Goal: Information Seeking & Learning: Learn about a topic

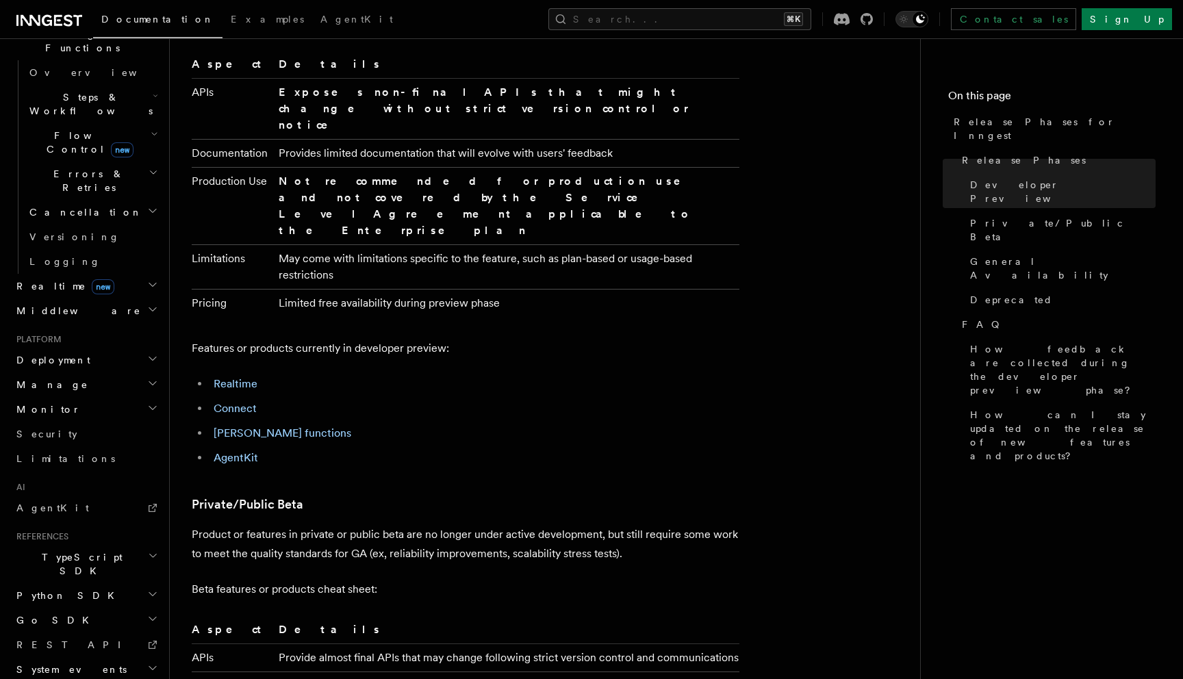
scroll to position [992, 0]
click at [92, 279] on span "new" at bounding box center [103, 286] width 23 height 15
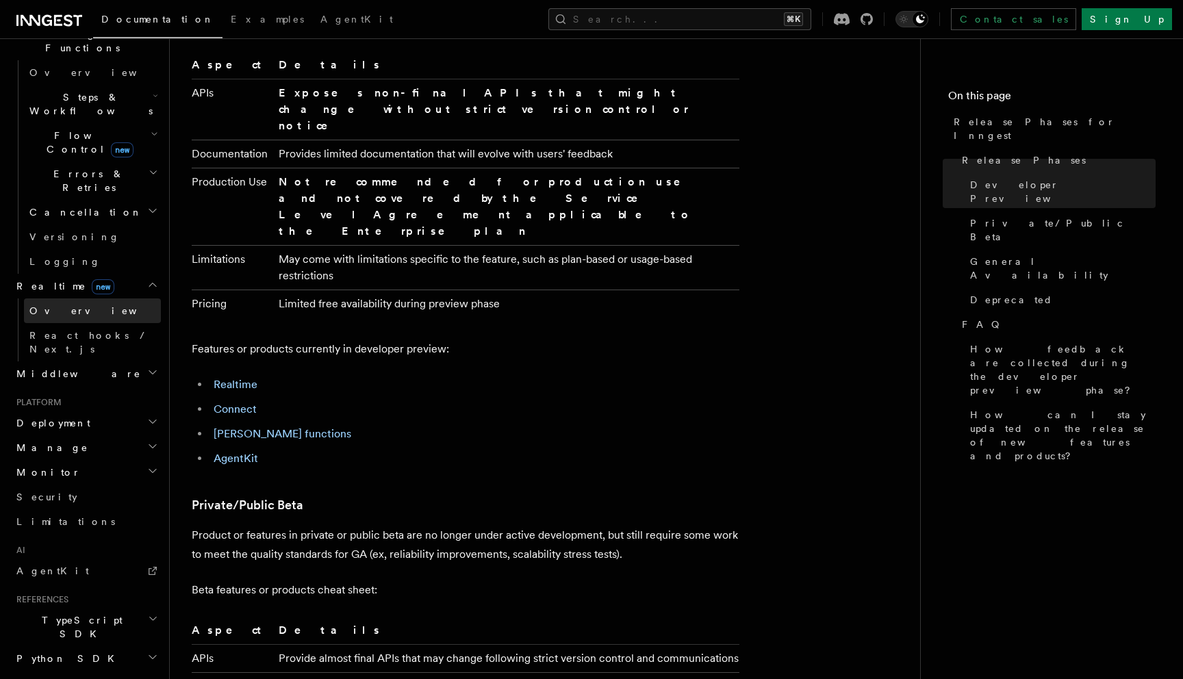
click at [71, 298] on link "Overview" at bounding box center [92, 310] width 137 height 25
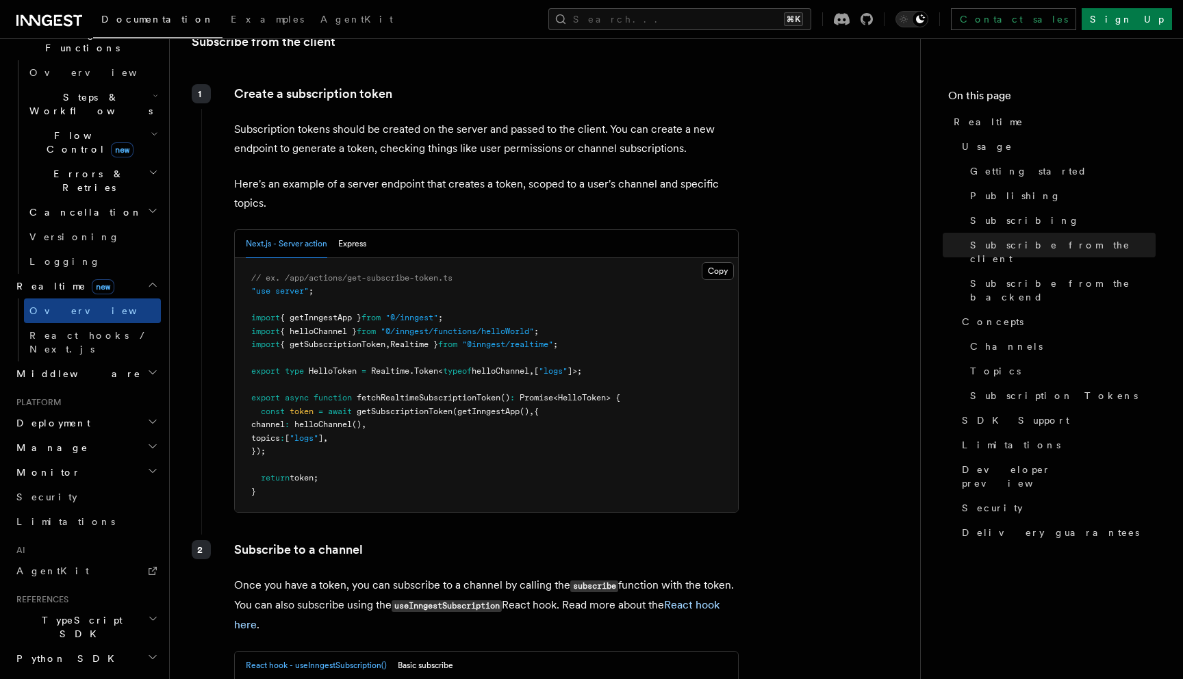
scroll to position [1656, 0]
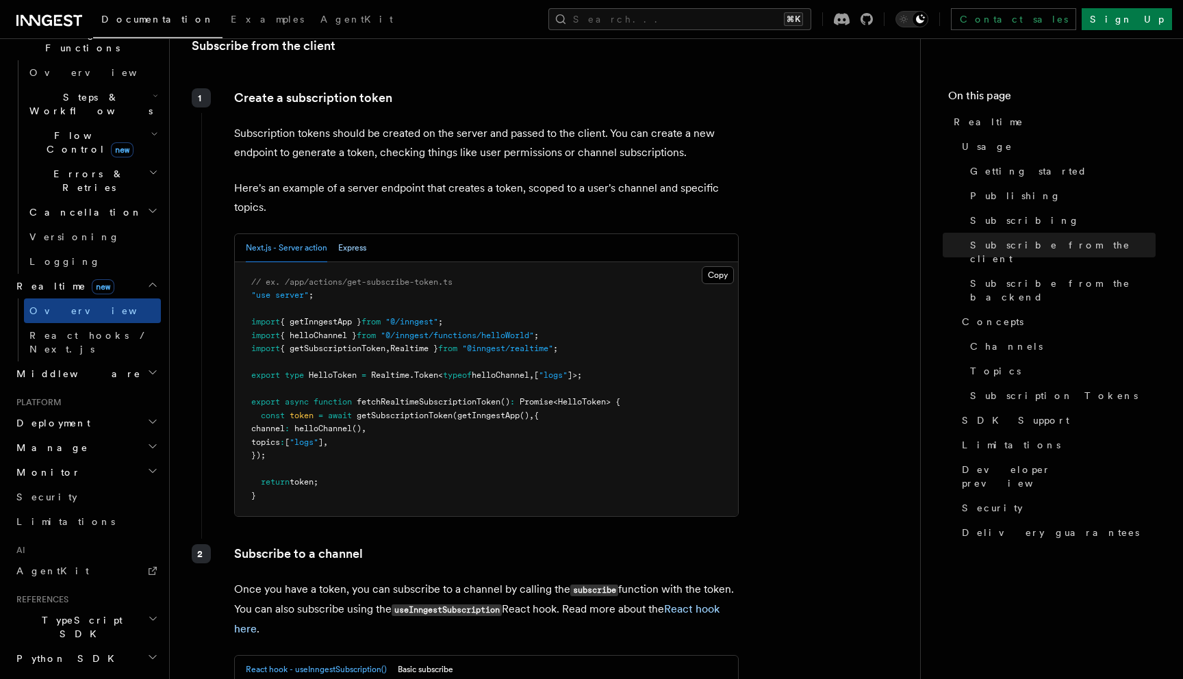
click at [363, 234] on button "Express" at bounding box center [352, 248] width 28 height 28
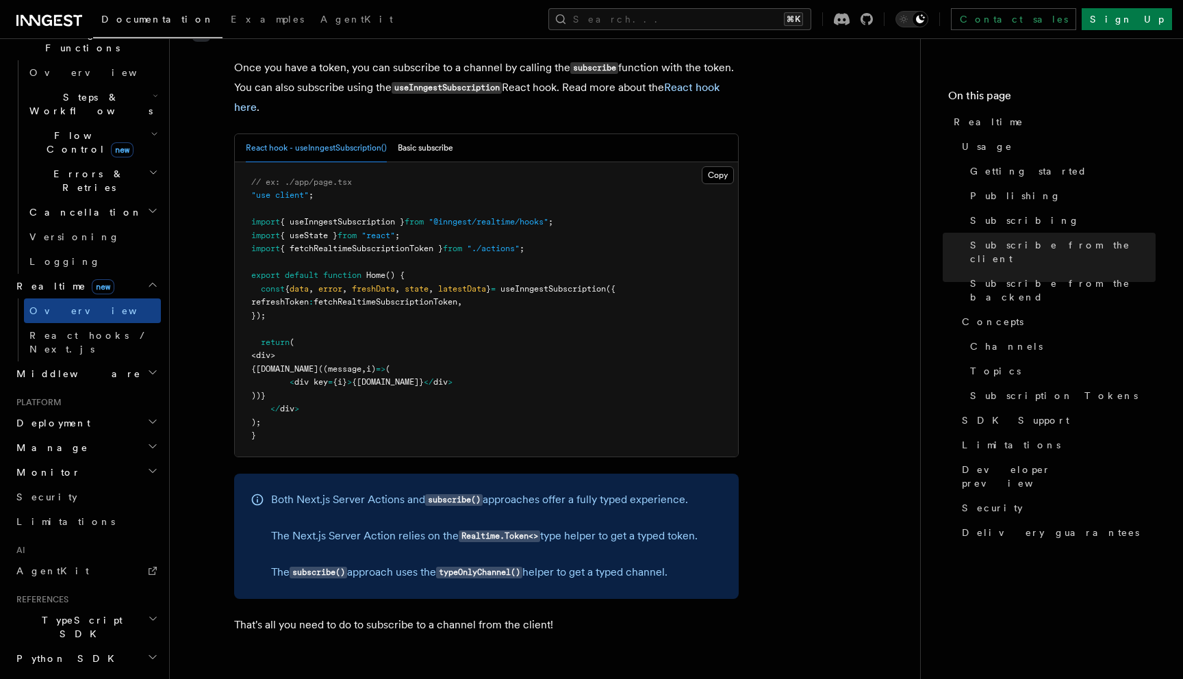
scroll to position [2136, 0]
click at [428, 136] on button "Basic subscribe" at bounding box center [425, 150] width 55 height 28
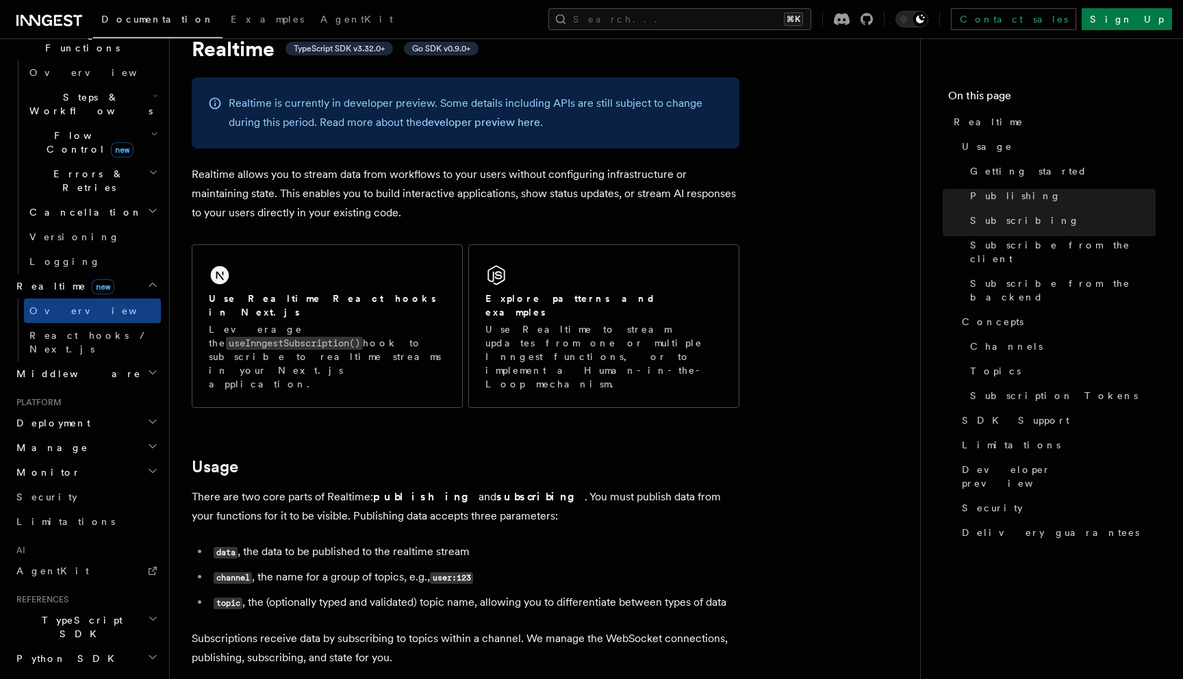
scroll to position [0, 0]
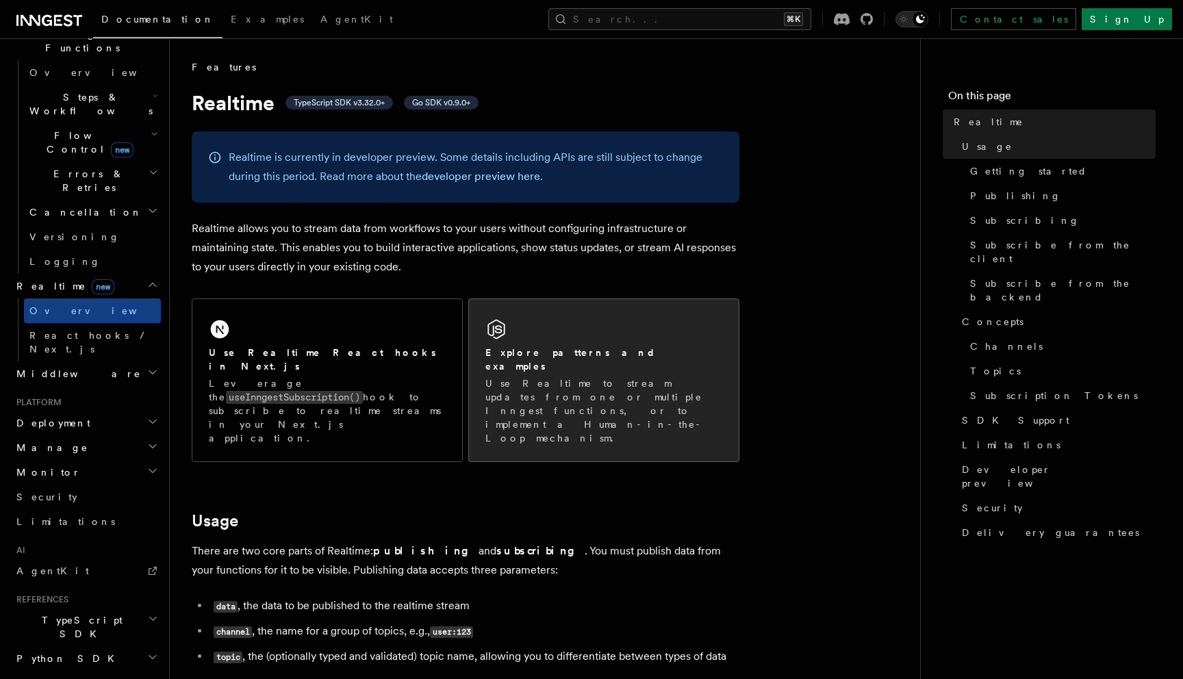
click at [580, 376] on p "Use Realtime to stream updates from one or multiple Inngest functions, or to im…" at bounding box center [603, 410] width 237 height 68
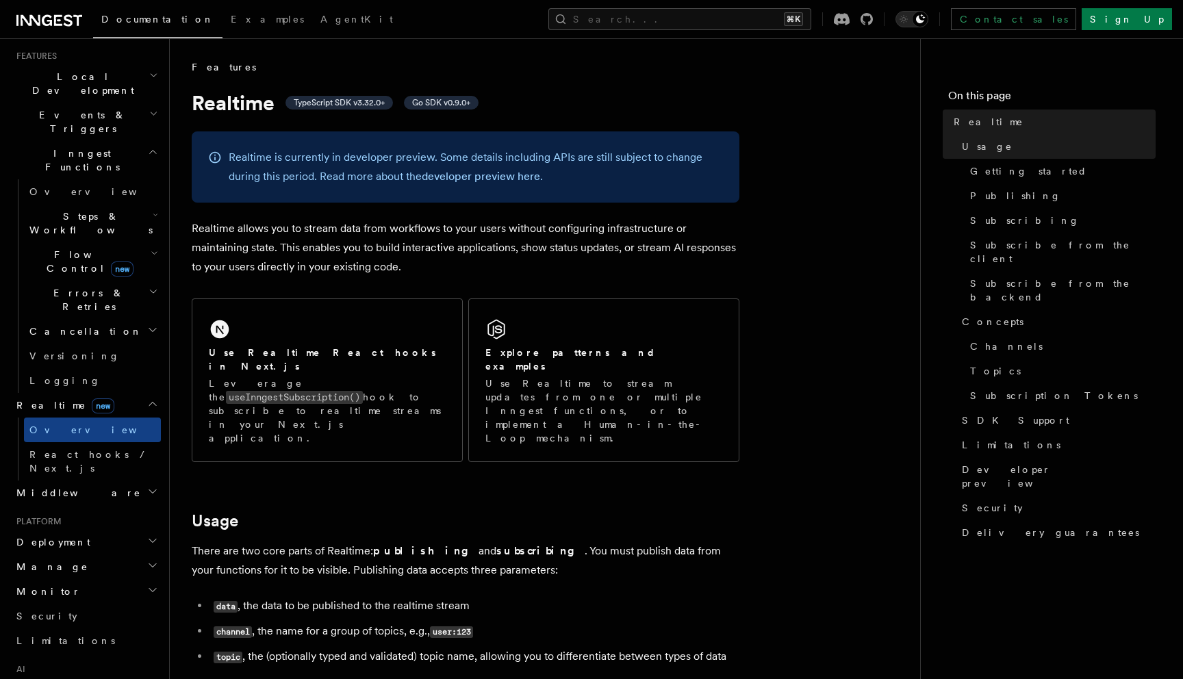
scroll to position [287, 0]
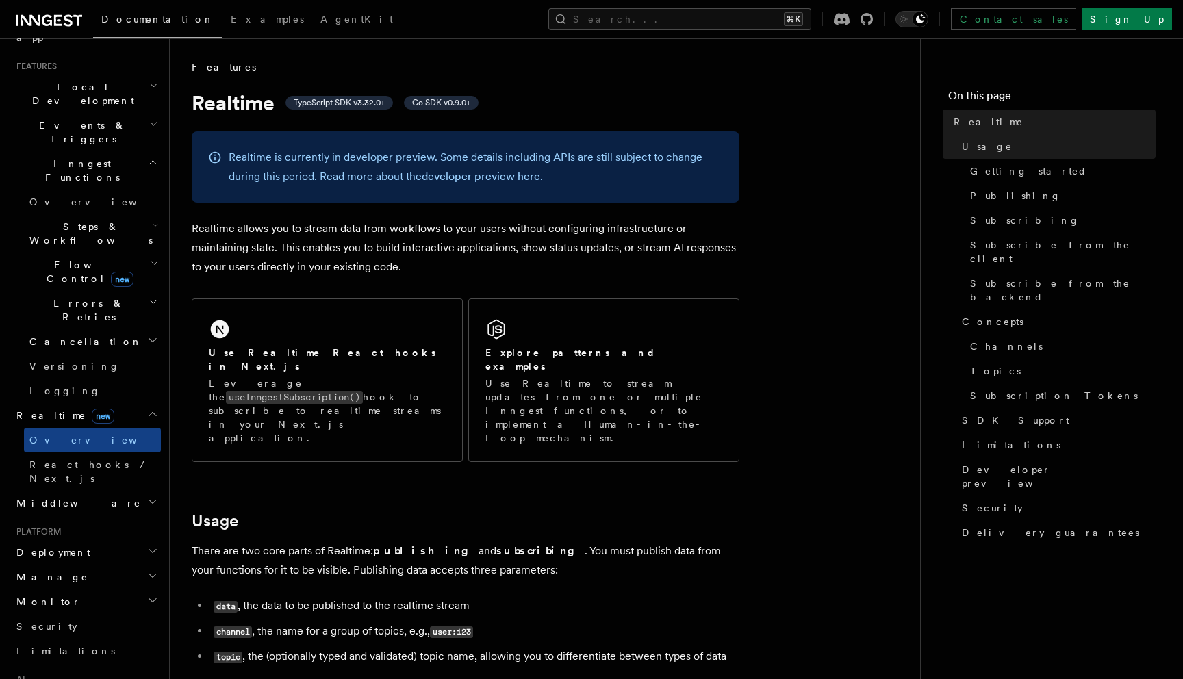
click at [76, 258] on span "Flow Control new" at bounding box center [87, 271] width 127 height 27
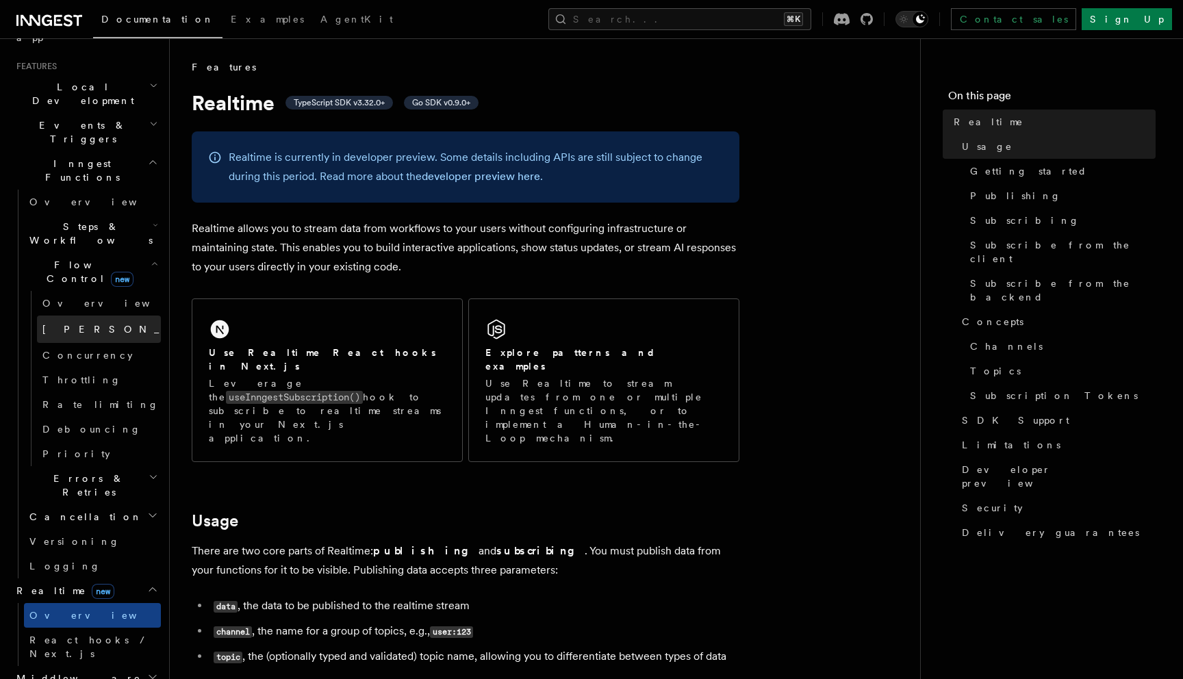
click at [86, 316] on link "Singleton new" at bounding box center [99, 329] width 124 height 27
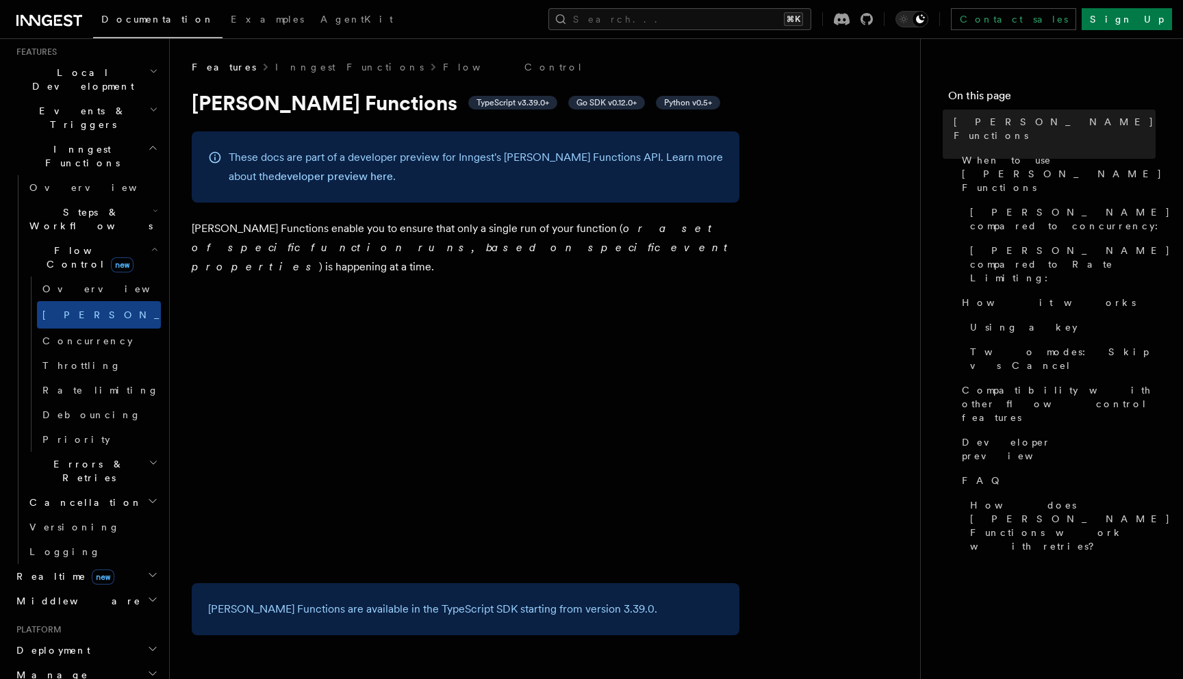
scroll to position [299, 0]
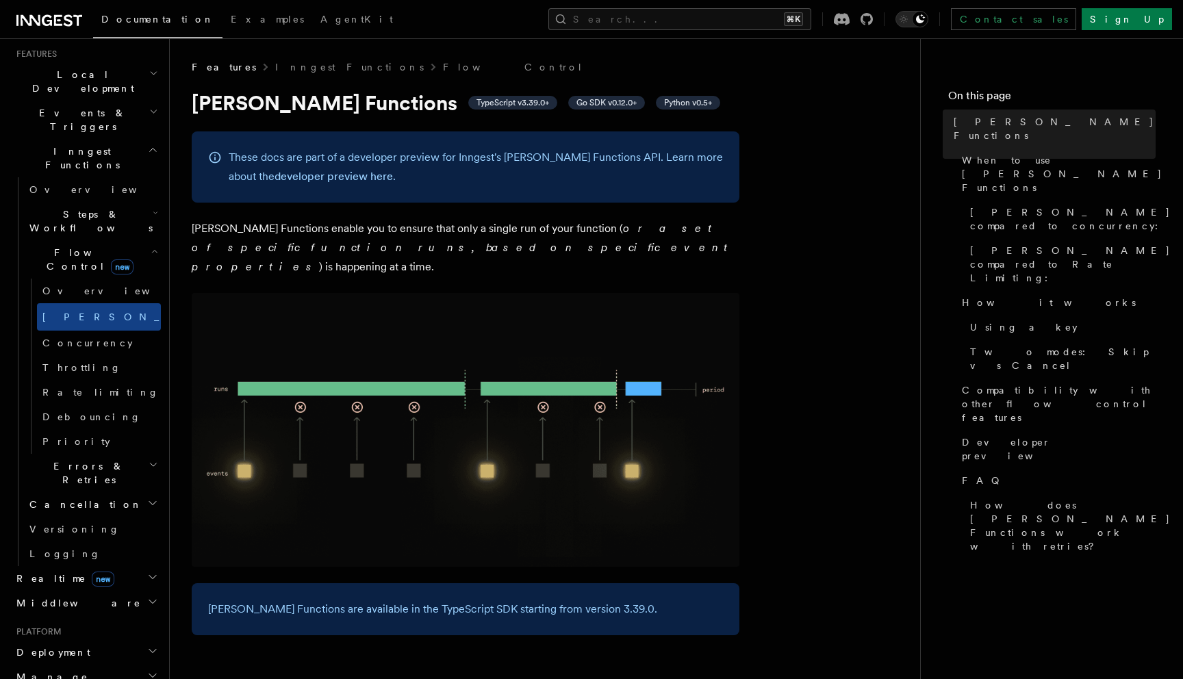
click at [75, 207] on span "Steps & Workflows" at bounding box center [88, 220] width 129 height 27
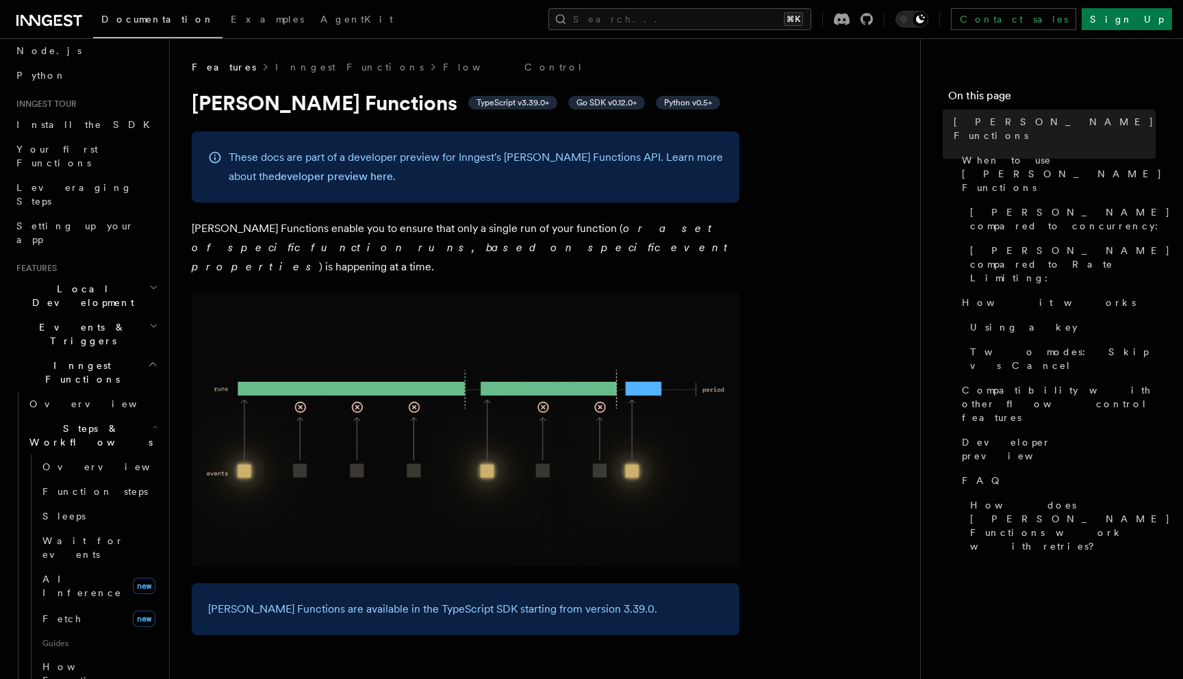
scroll to position [84, 0]
click at [73, 283] on span "Local Development" at bounding box center [80, 296] width 138 height 27
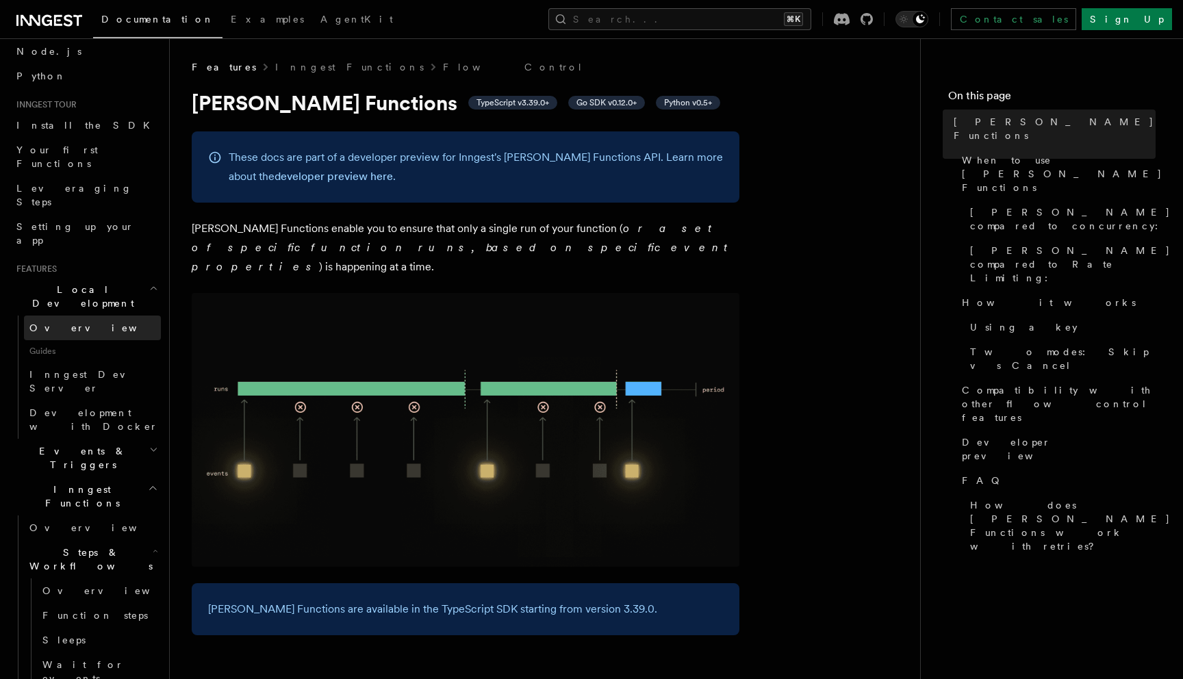
click at [71, 316] on link "Overview" at bounding box center [92, 328] width 137 height 25
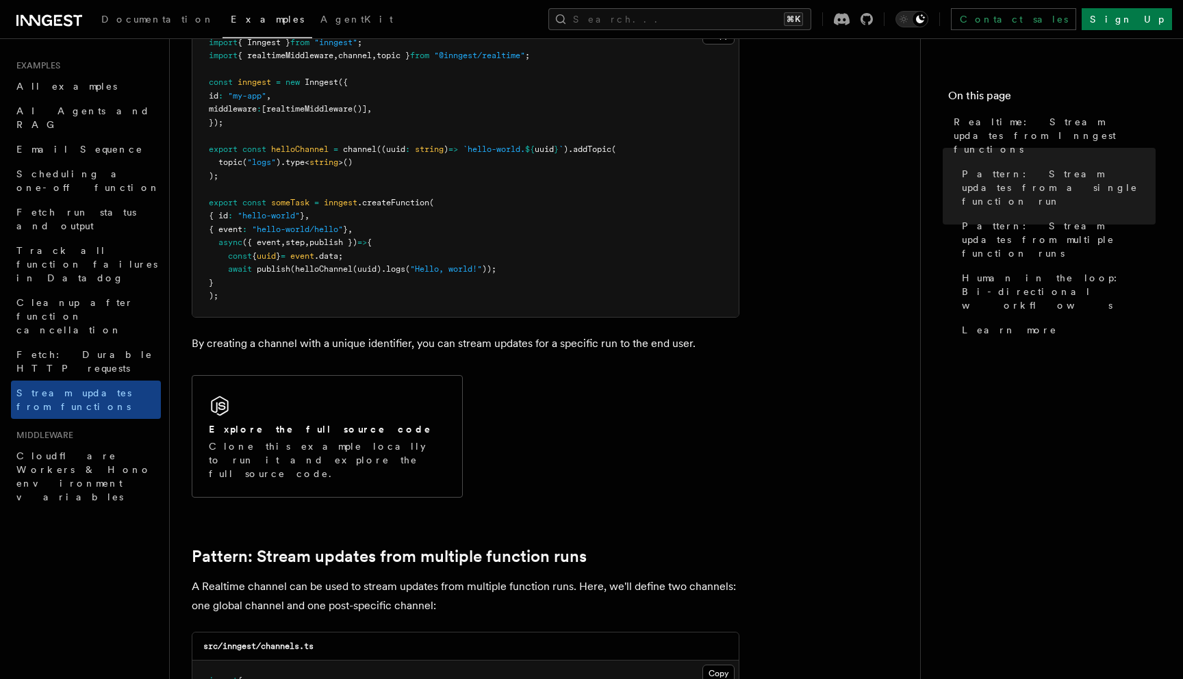
scroll to position [732, 0]
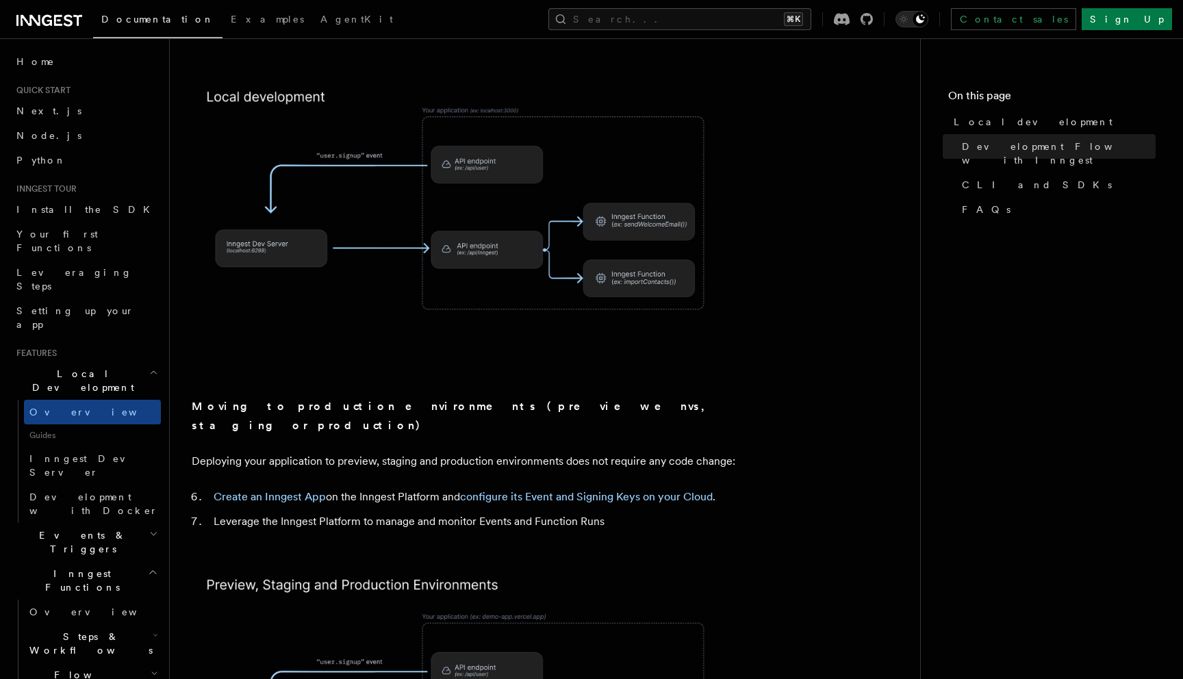
scroll to position [986, 0]
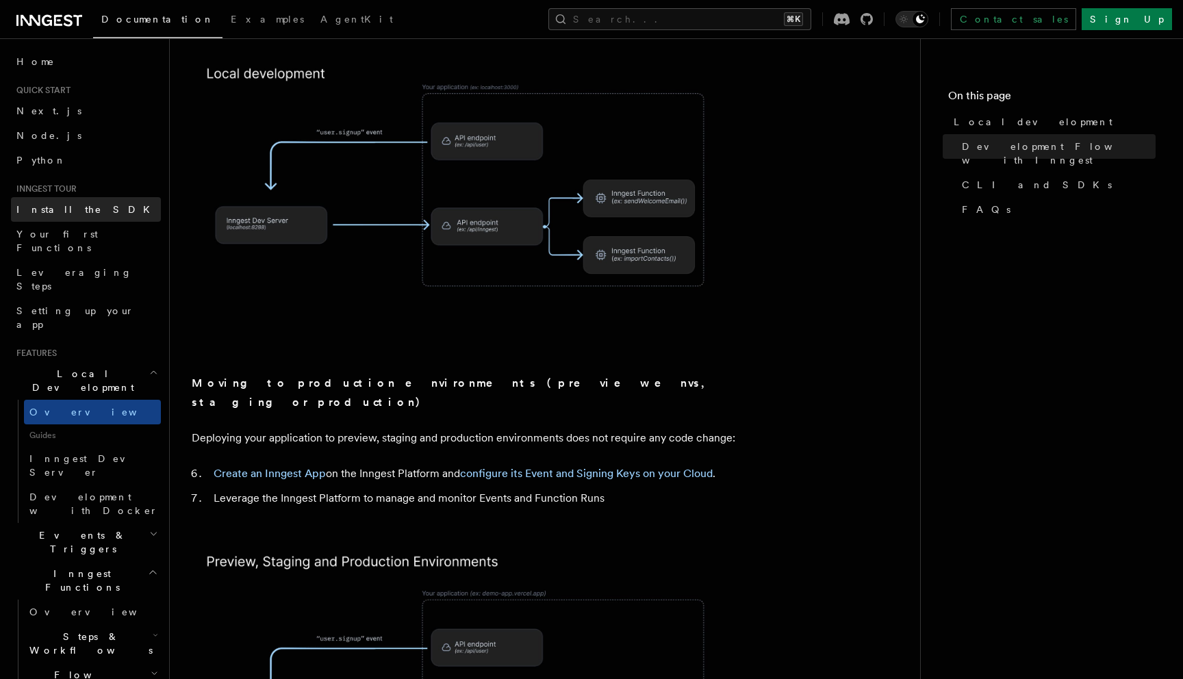
click at [76, 216] on span "Install the SDK" at bounding box center [87, 210] width 142 height 14
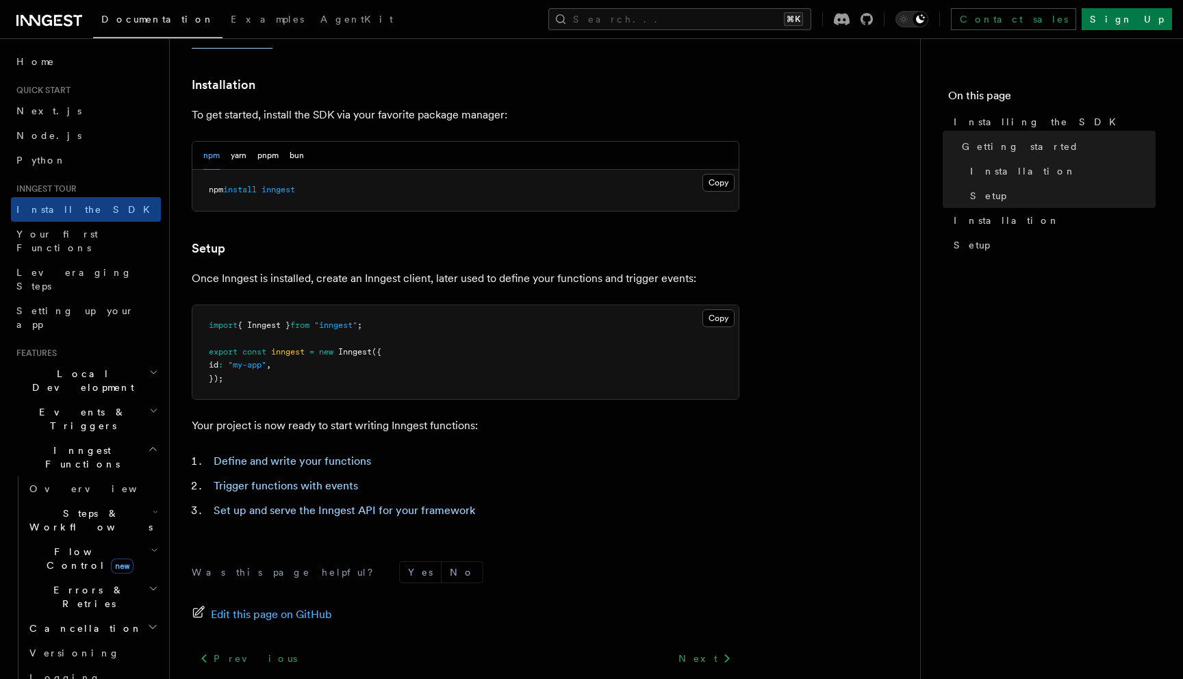
scroll to position [354, 0]
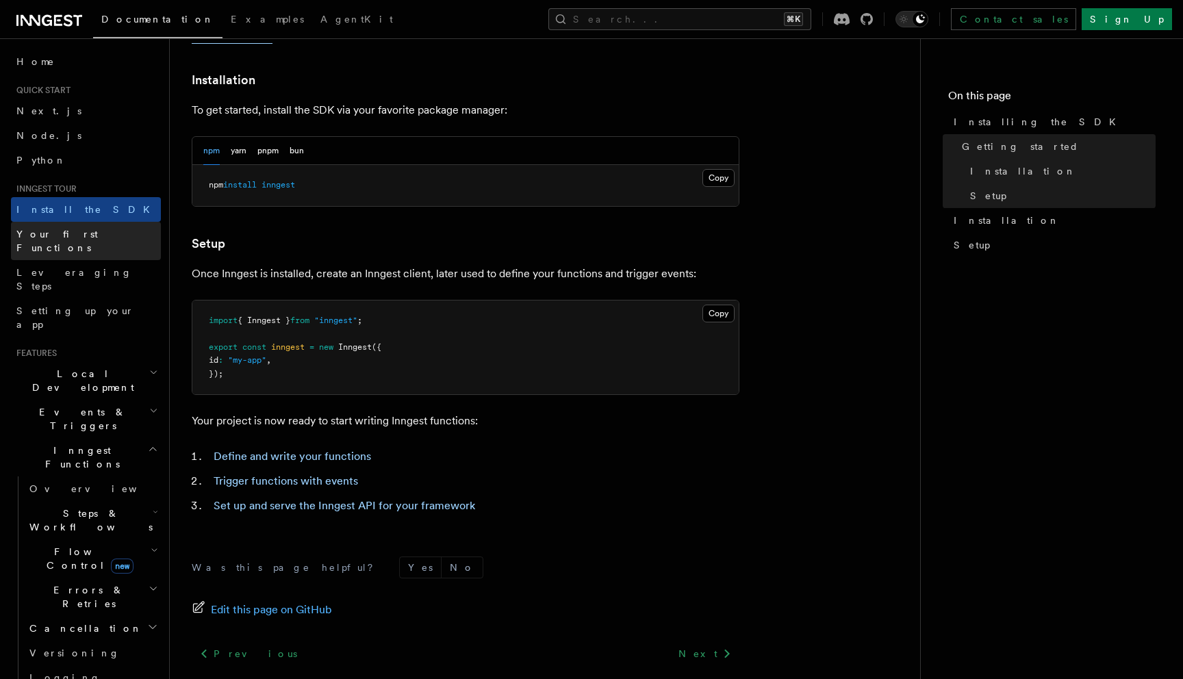
click at [104, 233] on link "Your first Functions" at bounding box center [86, 241] width 150 height 38
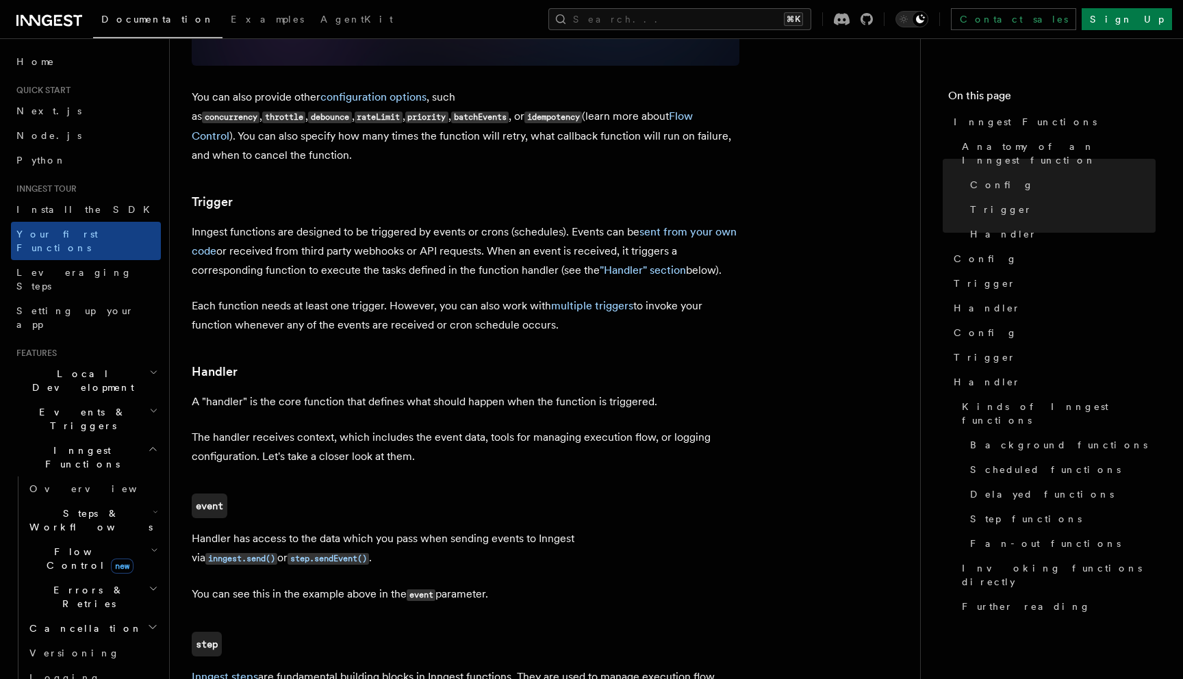
scroll to position [1290, 0]
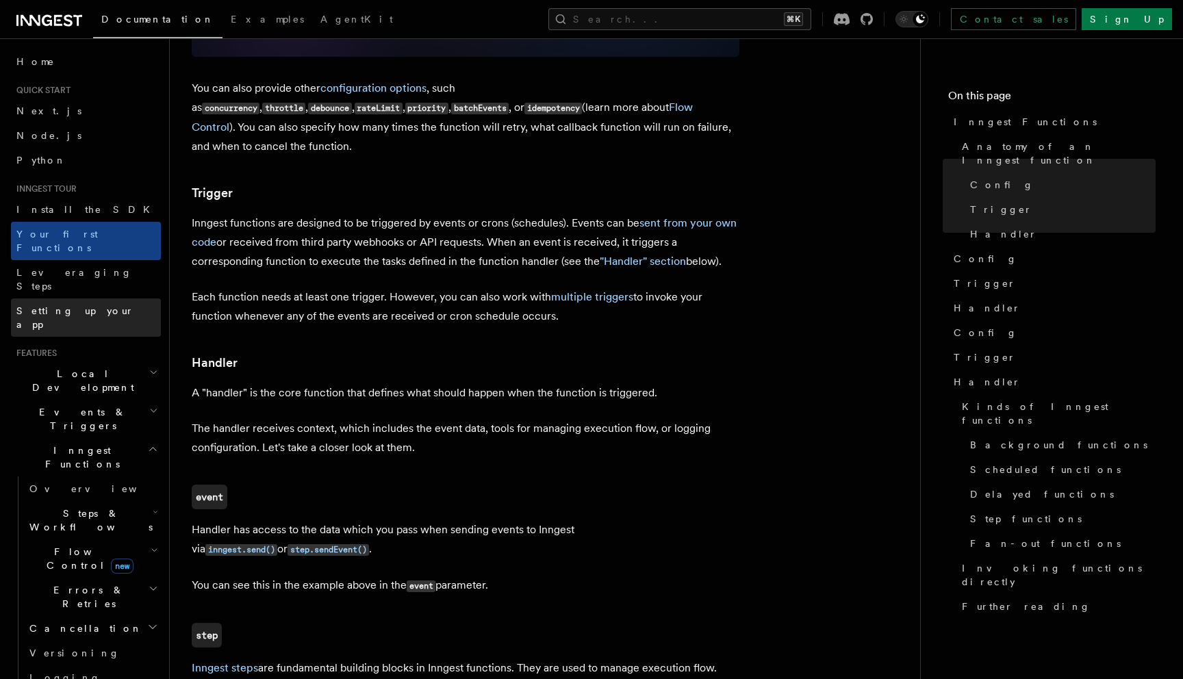
click at [76, 305] on span "Setting up your app" at bounding box center [75, 317] width 118 height 25
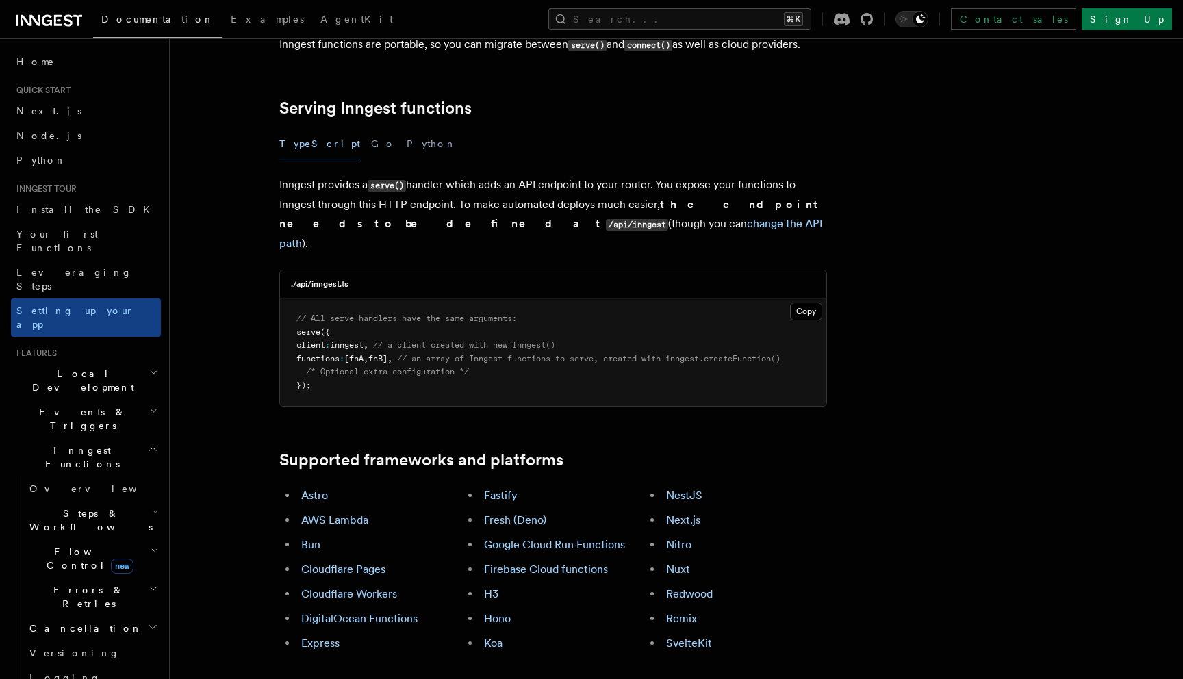
scroll to position [453, 0]
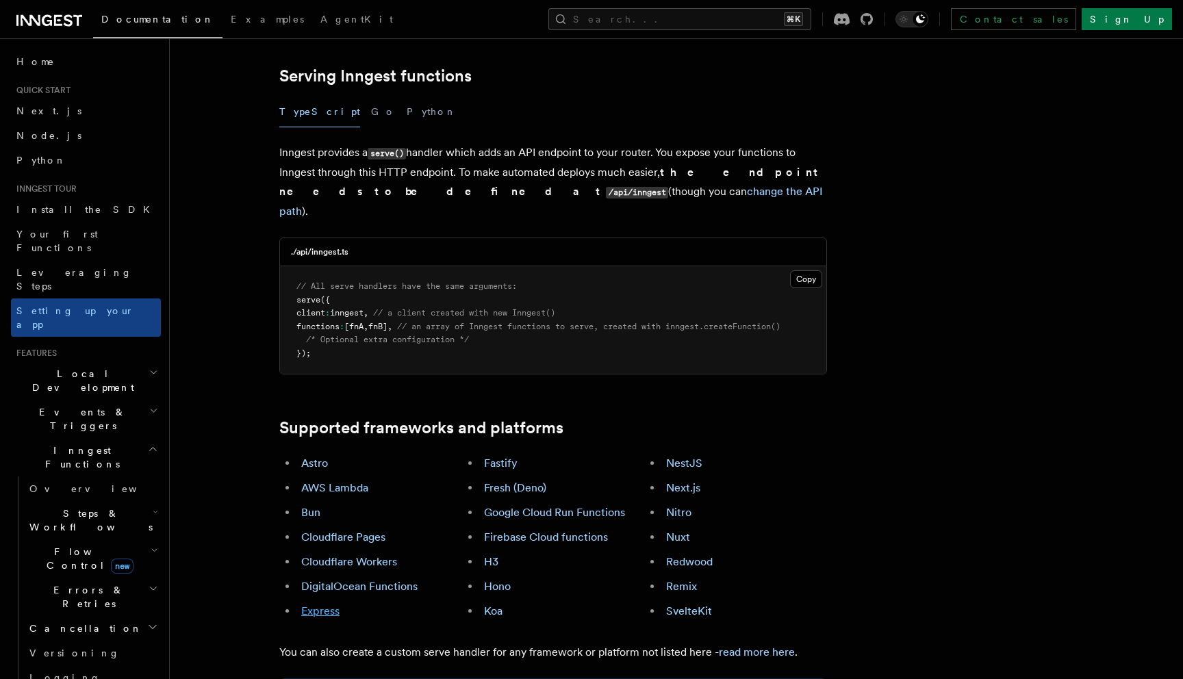
click at [320, 604] on link "Express" at bounding box center [320, 610] width 38 height 13
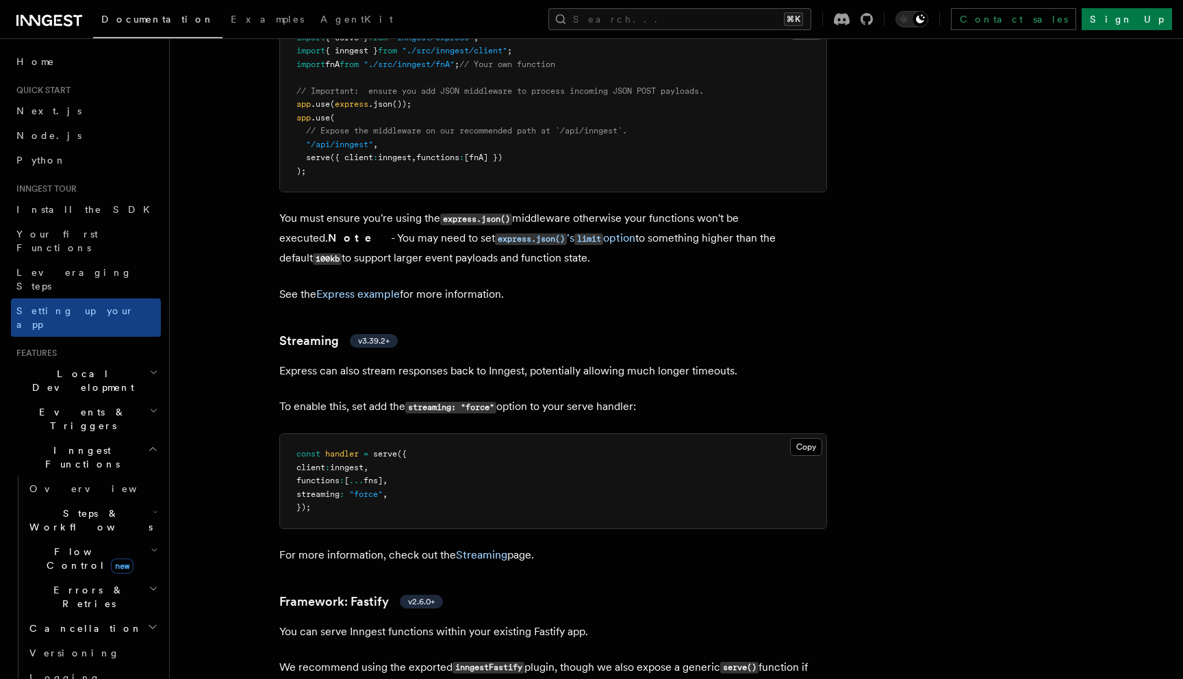
scroll to position [3740, 0]
click at [480, 548] on link "Streaming" at bounding box center [481, 554] width 51 height 13
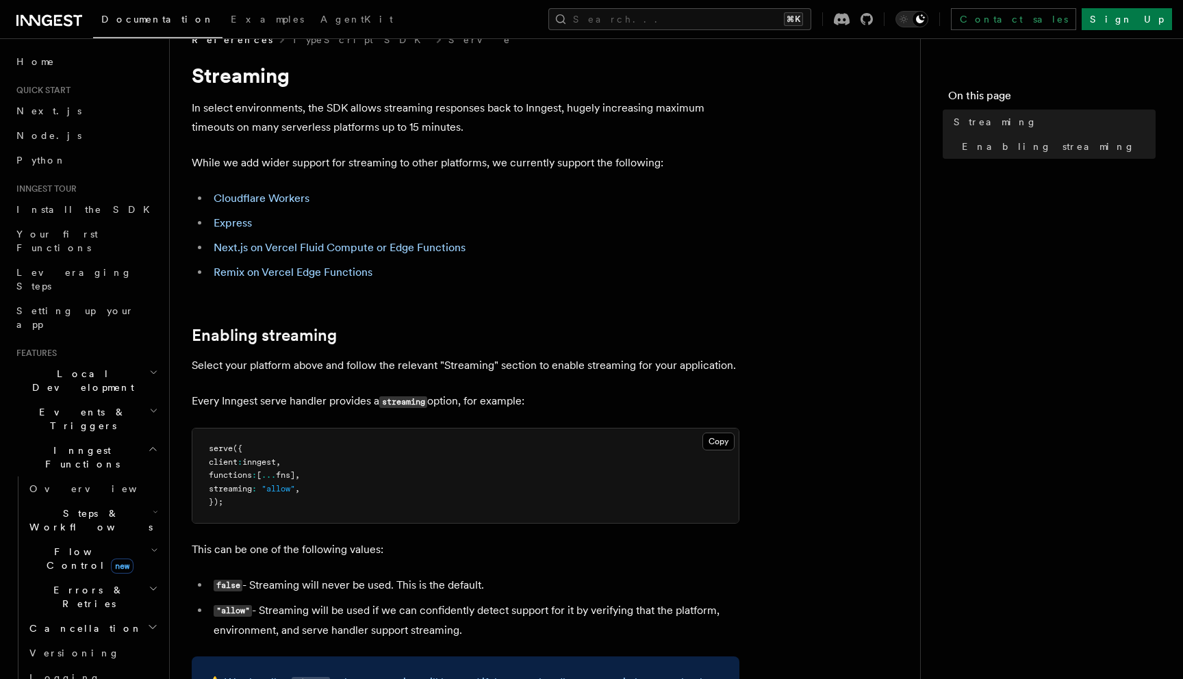
scroll to position [28, 0]
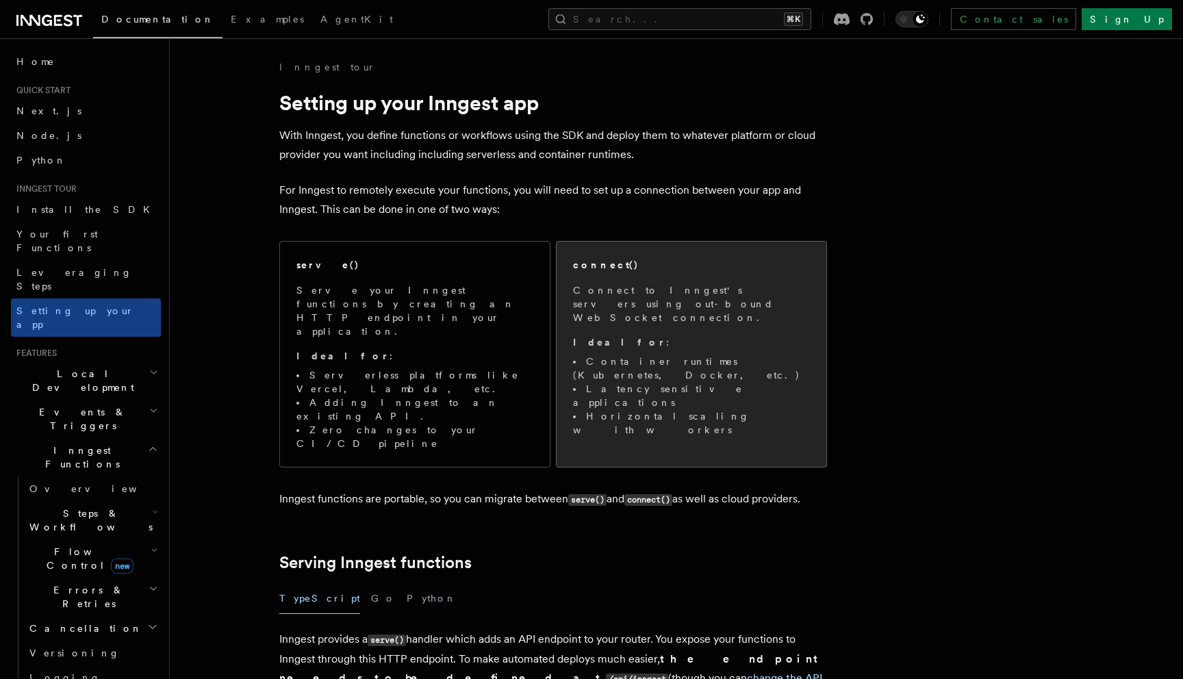
click at [619, 305] on p "Connect to Inngest's servers using out-bound WebSocket connection." at bounding box center [691, 303] width 237 height 41
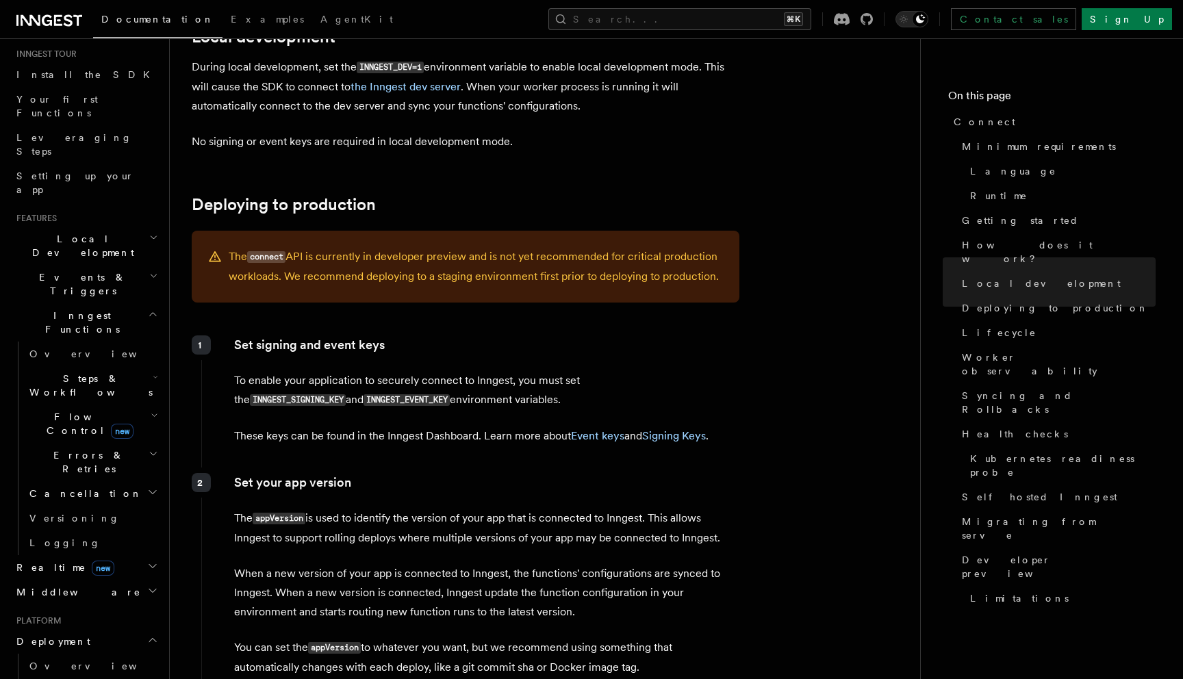
scroll to position [133, 0]
click at [36, 562] on span "Realtime new" at bounding box center [62, 569] width 103 height 14
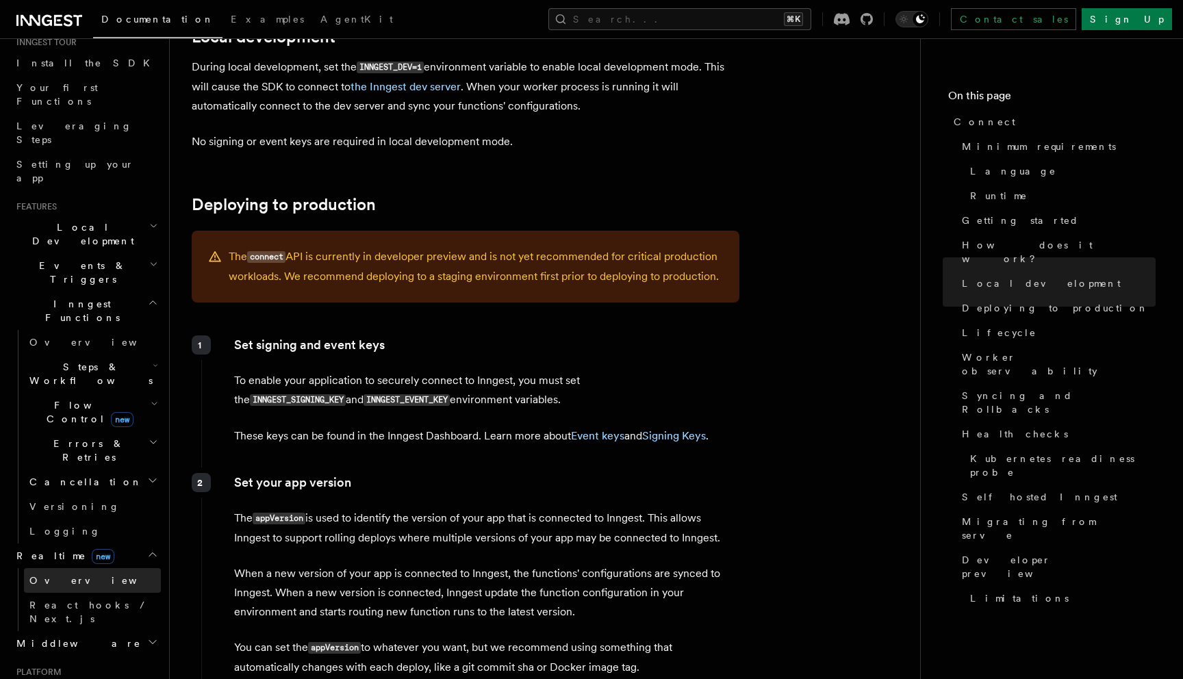
scroll to position [152, 0]
click at [57, 569] on span "Overview" at bounding box center [99, 574] width 141 height 11
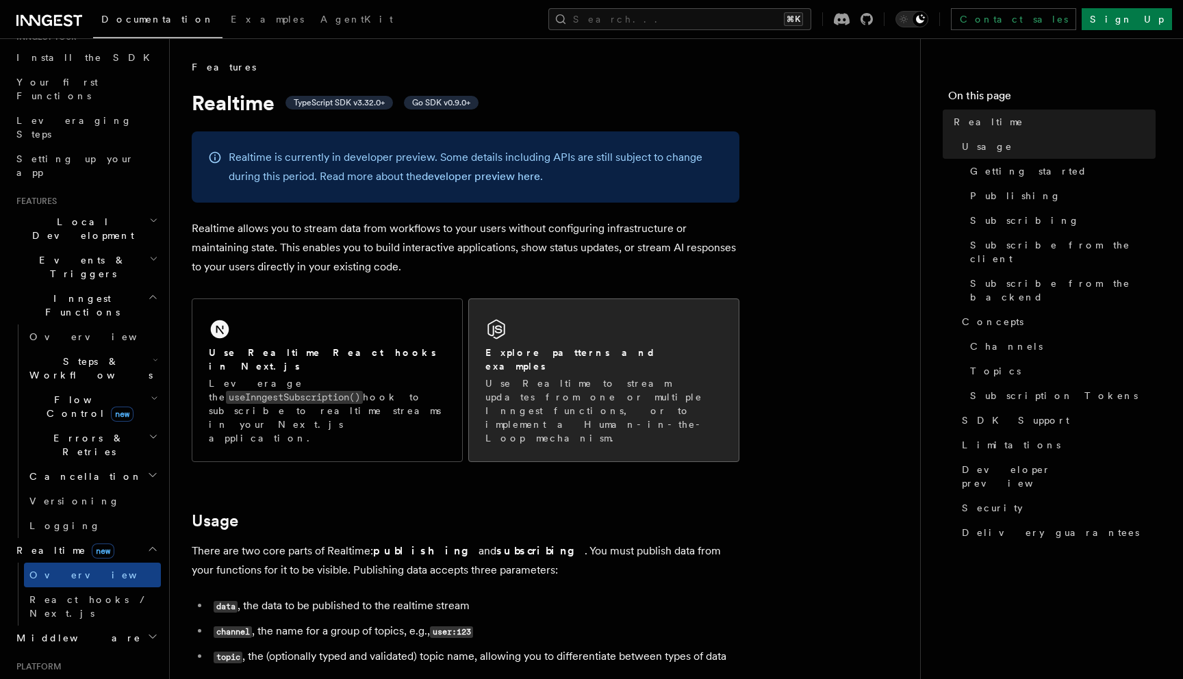
click at [564, 376] on p "Use Realtime to stream updates from one or multiple Inngest functions, or to im…" at bounding box center [603, 410] width 237 height 68
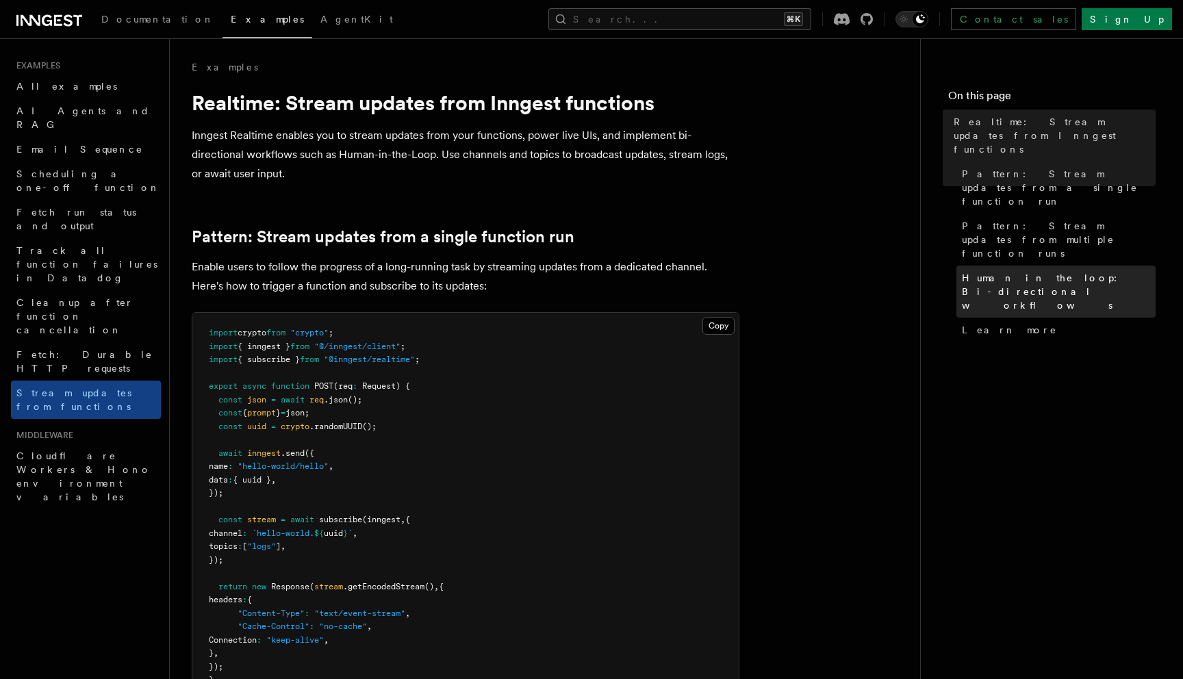
click at [990, 271] on span "Human in the loop: Bi-directional workflows" at bounding box center [1059, 291] width 194 height 41
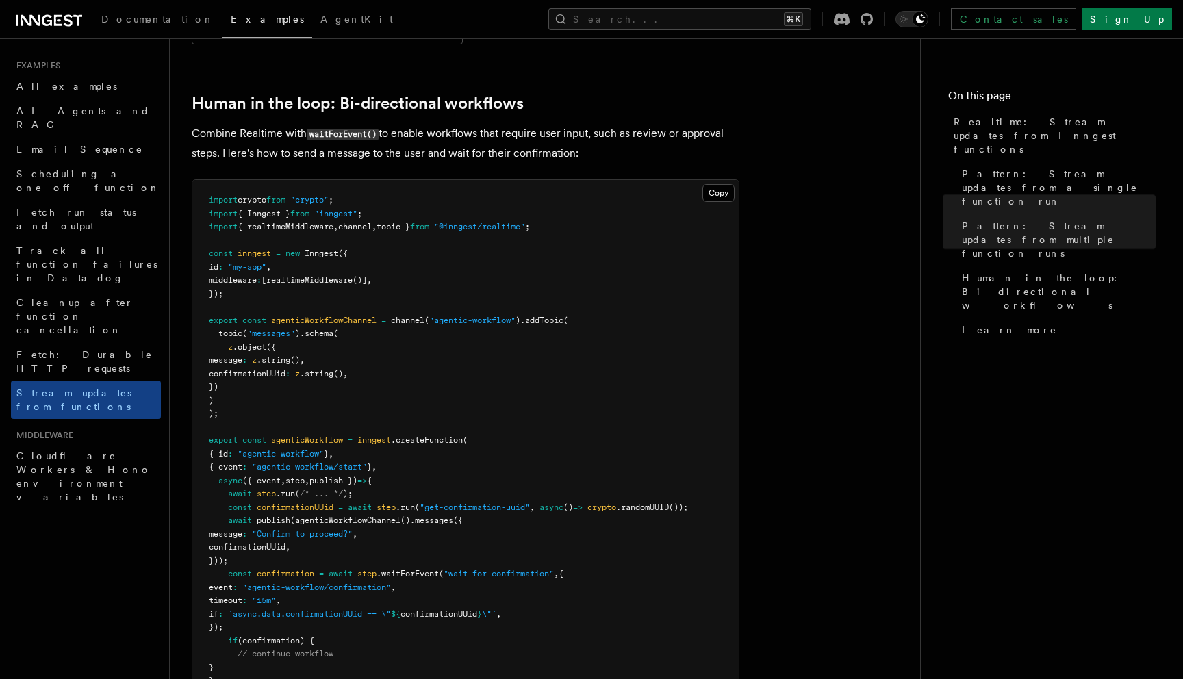
scroll to position [2634, 0]
